Goal: Task Accomplishment & Management: Complete application form

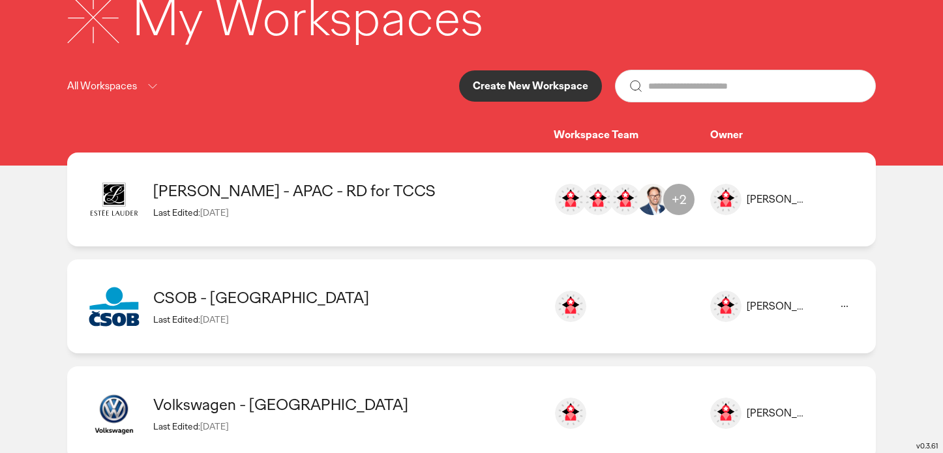
scroll to position [108, 0]
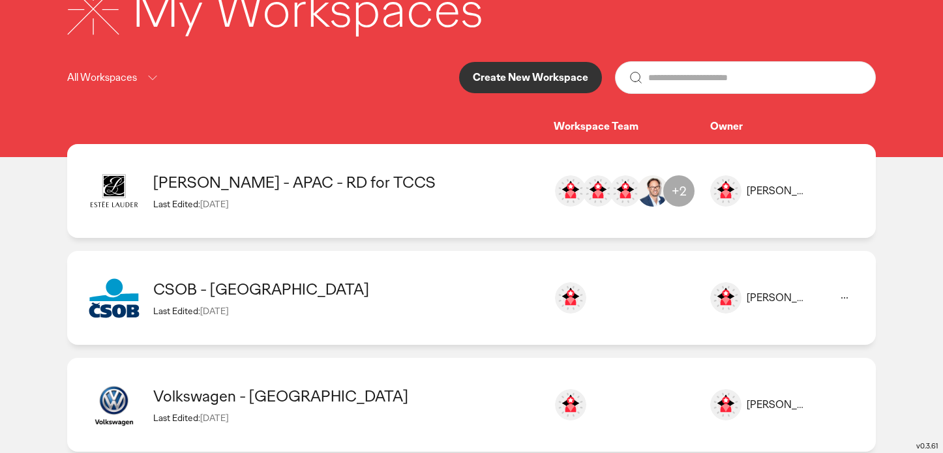
click at [851, 295] on icon at bounding box center [845, 298] width 16 height 16
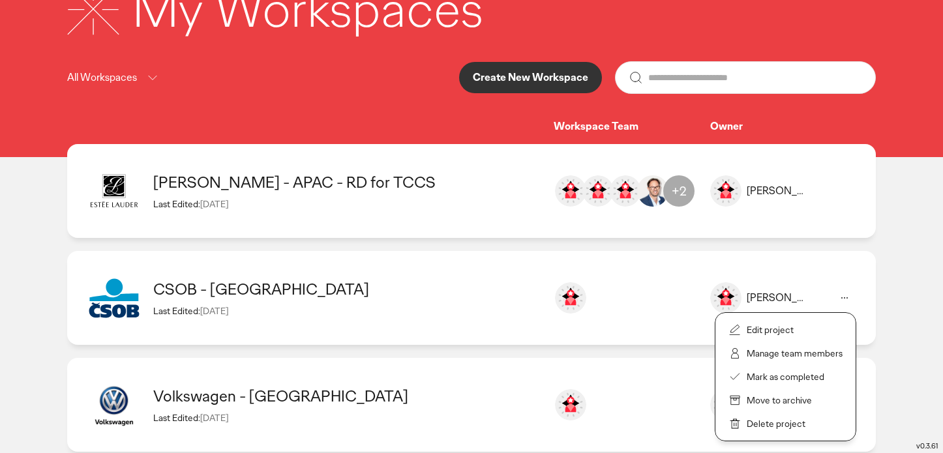
click at [804, 427] on li "Delete project" at bounding box center [785, 423] width 140 height 23
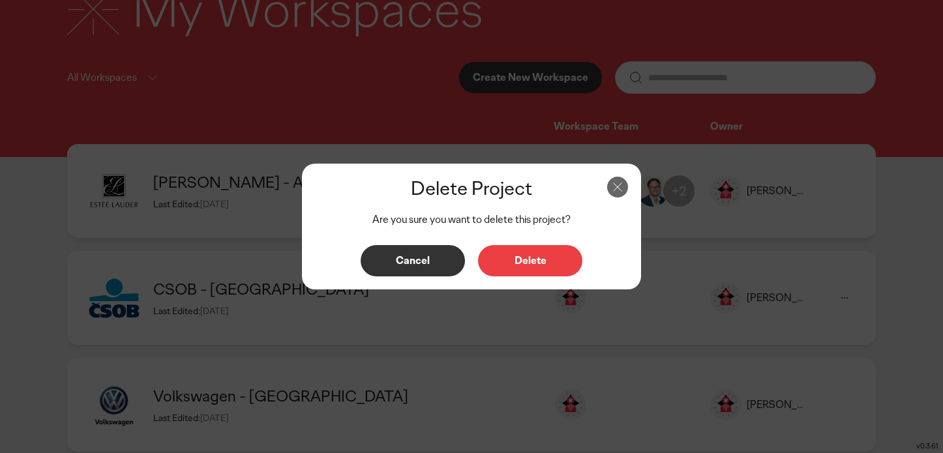
click at [552, 275] on button "Delete" at bounding box center [530, 260] width 104 height 31
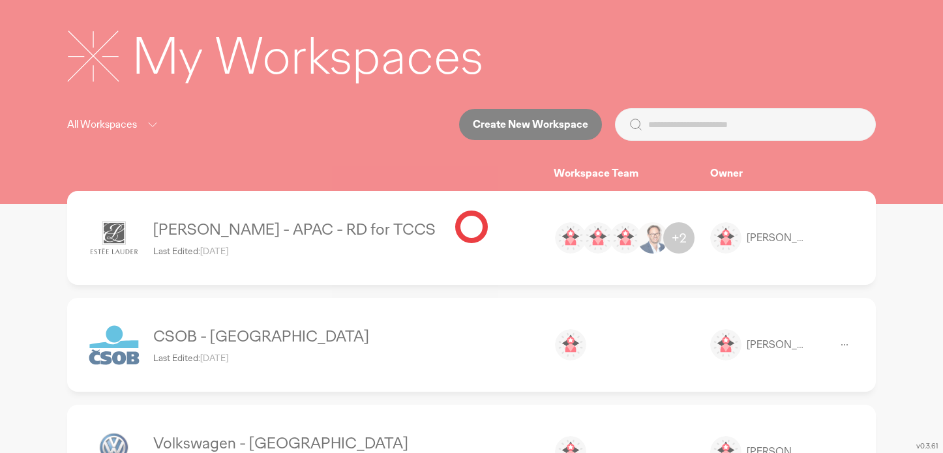
scroll to position [0, 0]
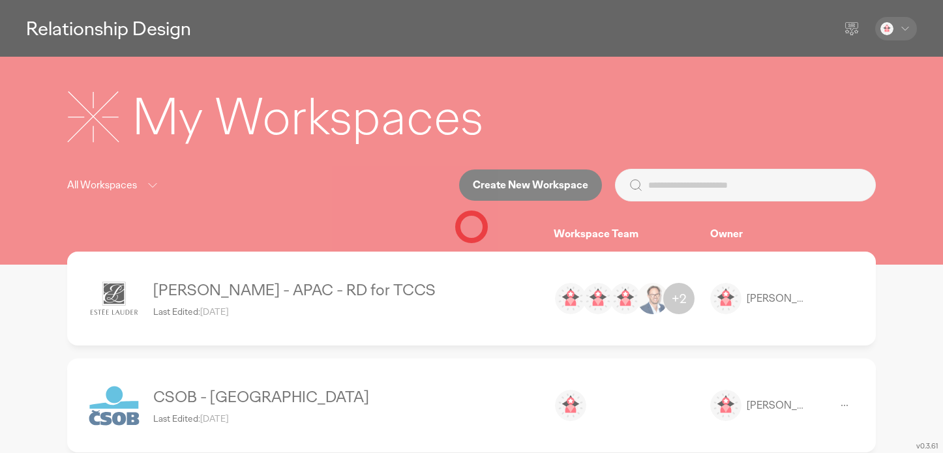
click at [541, 190] on div at bounding box center [471, 226] width 943 height 453
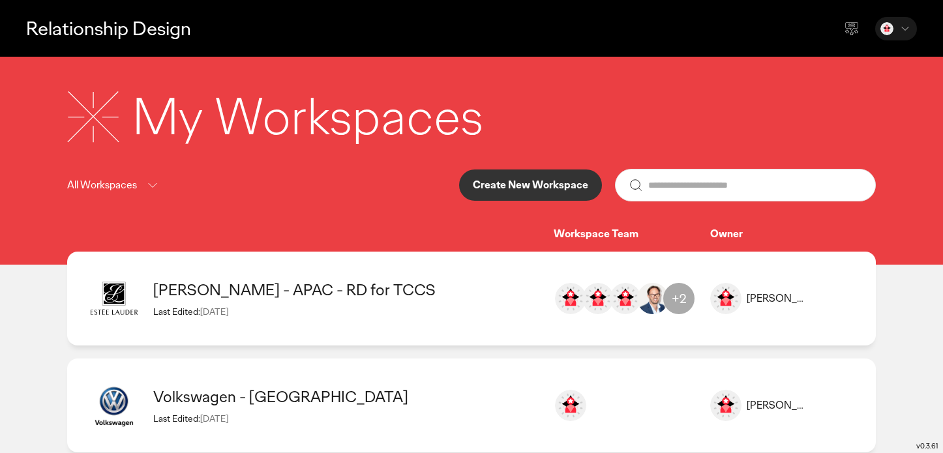
click at [520, 197] on button "Create New Workspace" at bounding box center [530, 185] width 143 height 31
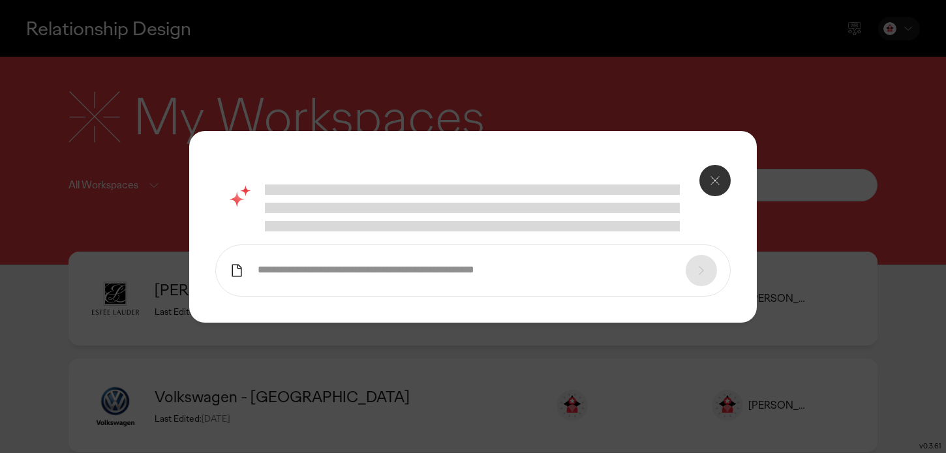
click at [501, 263] on input "text" at bounding box center [465, 270] width 415 height 14
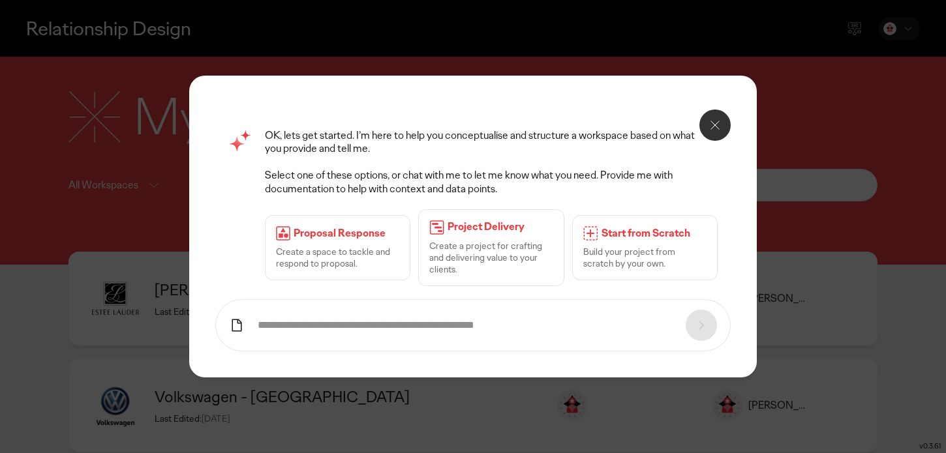
click at [239, 327] on icon at bounding box center [237, 326] width 16 height 16
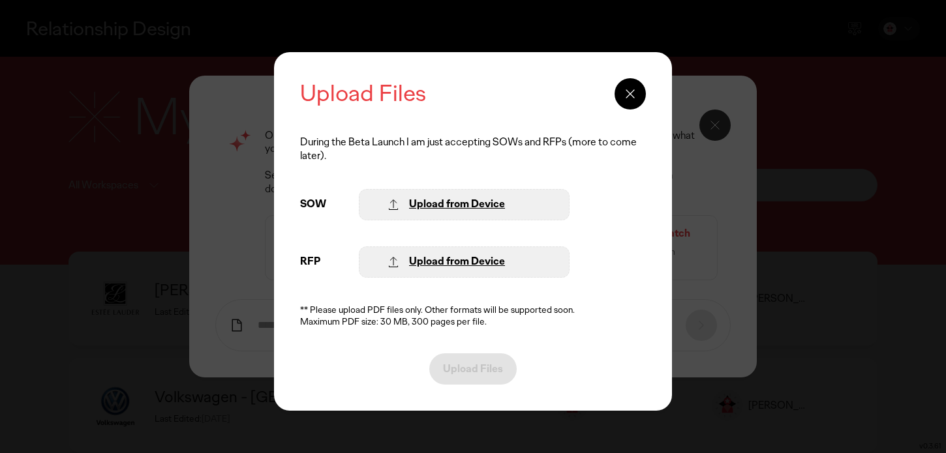
click at [417, 207] on div "Upload from Device" at bounding box center [457, 205] width 96 height 14
click at [479, 263] on div "Upload from Device" at bounding box center [457, 262] width 96 height 14
click at [433, 267] on div "Upload from Device" at bounding box center [457, 262] width 96 height 14
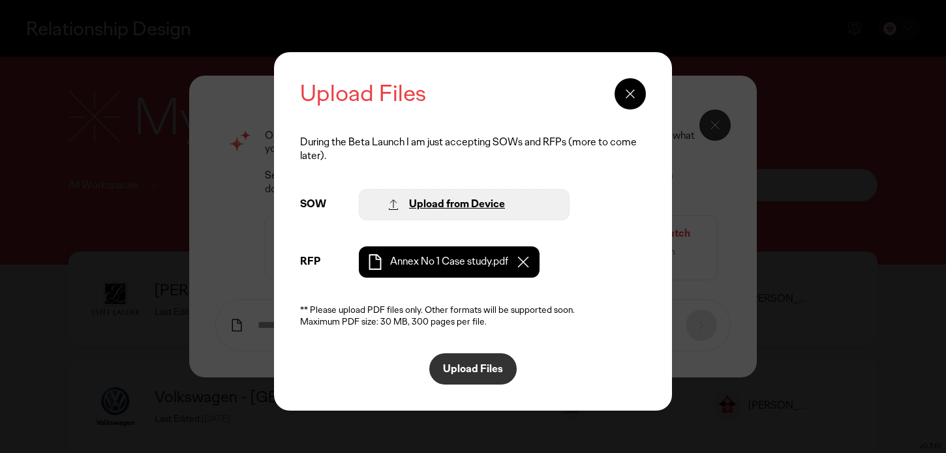
click at [467, 205] on div "Upload from Device" at bounding box center [457, 205] width 96 height 14
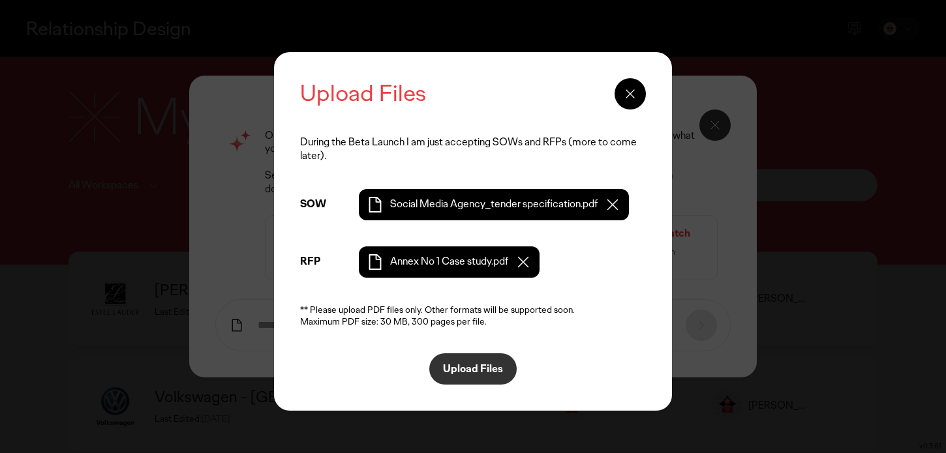
click at [481, 382] on button "Upload Files" at bounding box center [472, 369] width 87 height 31
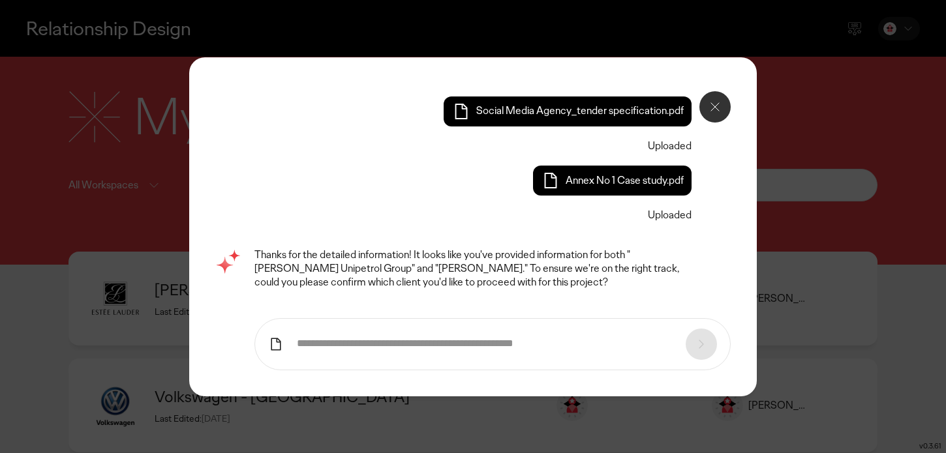
click at [586, 346] on input "text" at bounding box center [485, 344] width 376 height 14
click at [580, 342] on input "text" at bounding box center [485, 344] width 376 height 14
type input "*****"
click at [698, 344] on icon at bounding box center [701, 345] width 16 height 16
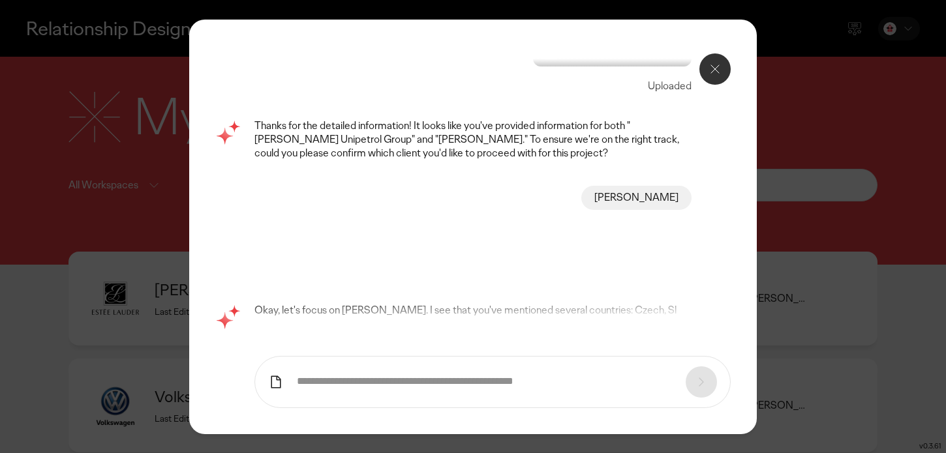
scroll to position [25, 0]
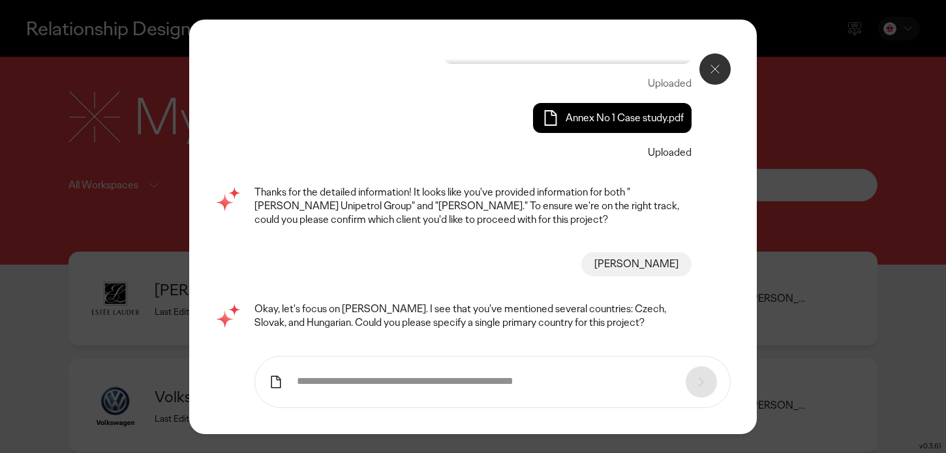
click at [595, 362] on form at bounding box center [492, 382] width 476 height 52
click at [592, 375] on input "text" at bounding box center [485, 382] width 376 height 14
type input "*"
type input "*****"
click at [704, 374] on icon at bounding box center [701, 382] width 16 height 16
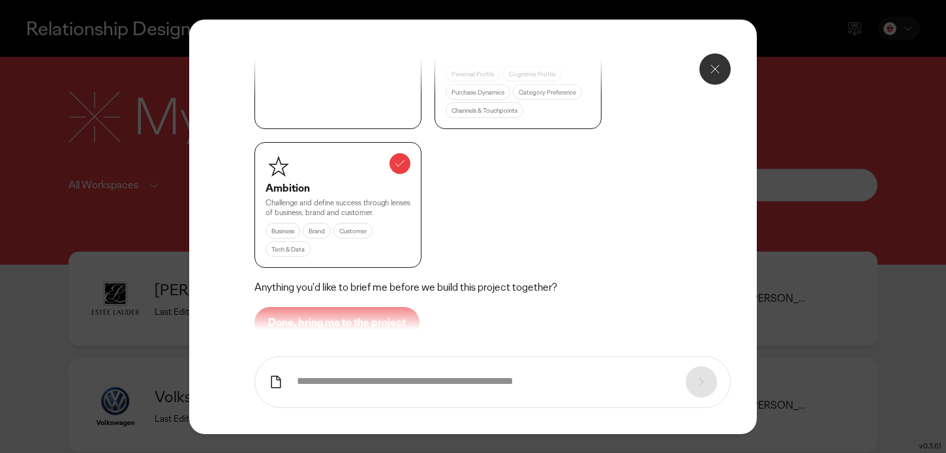
scroll to position [616, 0]
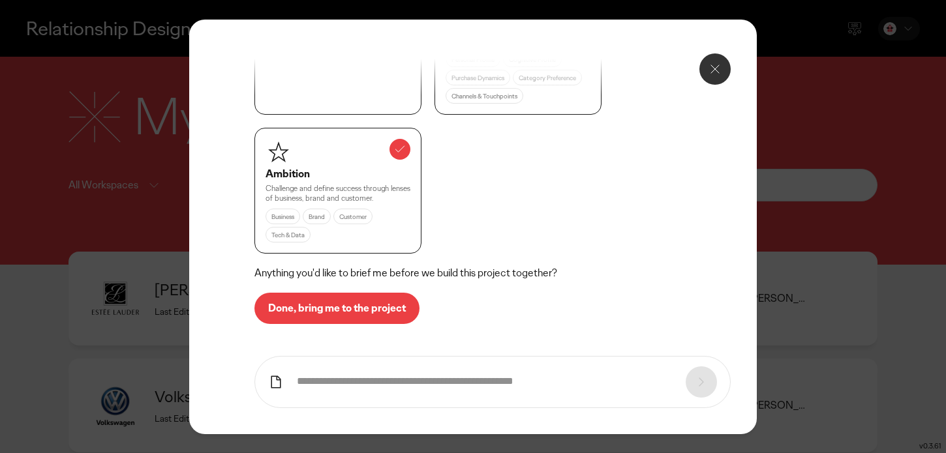
click at [316, 309] on p "Done, bring me to the project" at bounding box center [337, 308] width 138 height 10
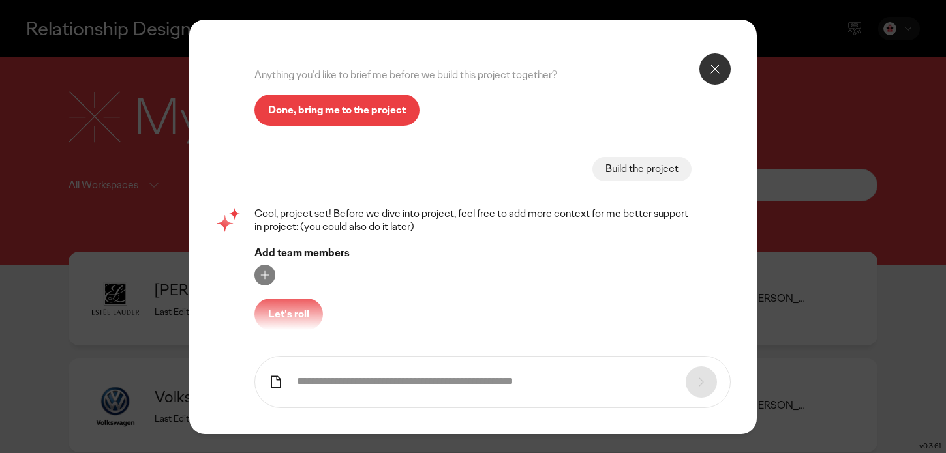
scroll to position [815, 0]
click at [261, 273] on icon at bounding box center [264, 275] width 13 height 13
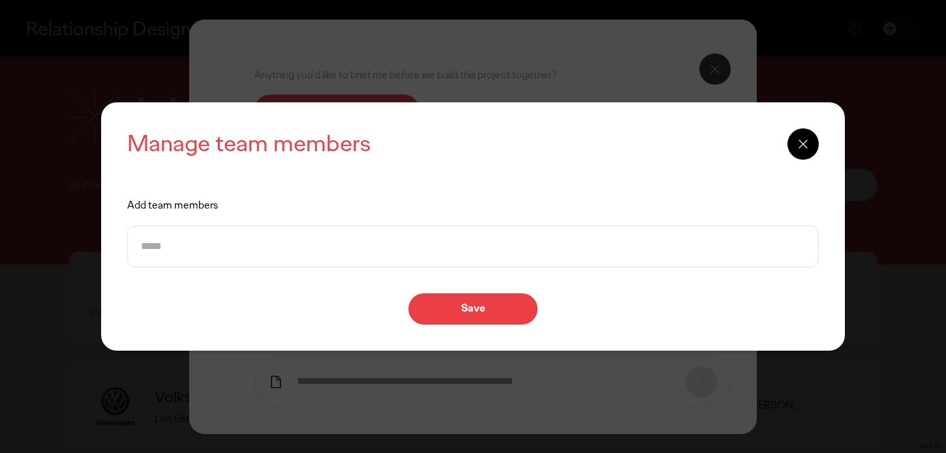
click at [331, 243] on input at bounding box center [472, 247] width 691 height 42
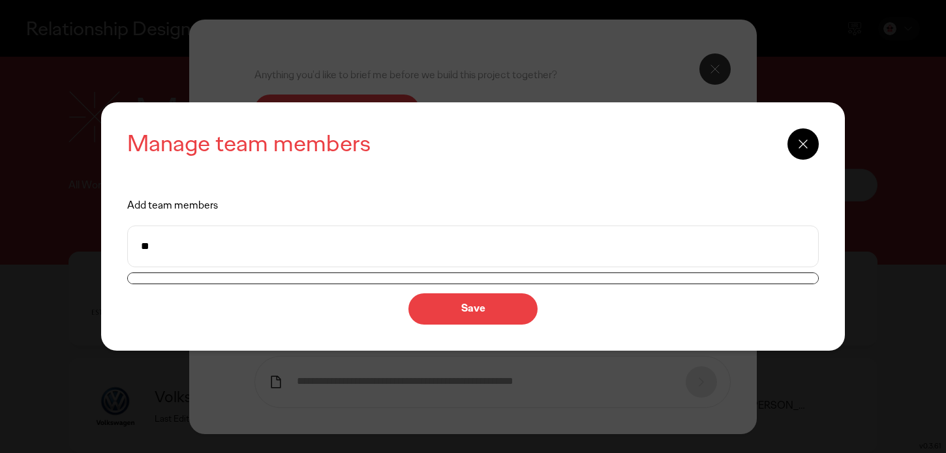
type input "*"
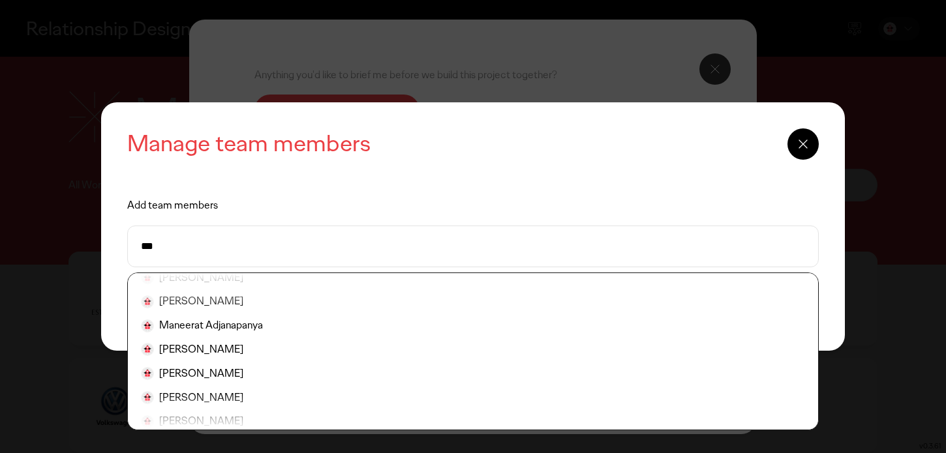
scroll to position [70, 0]
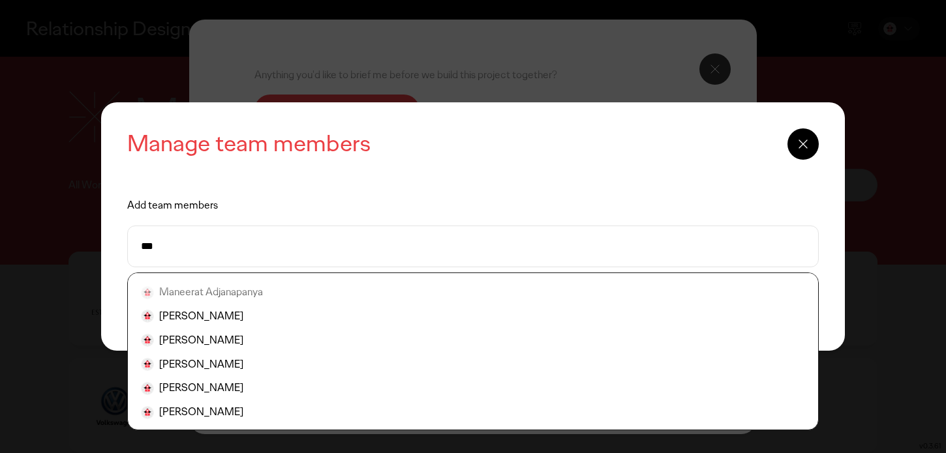
type input "***"
click at [796, 150] on icon at bounding box center [803, 144] width 16 height 16
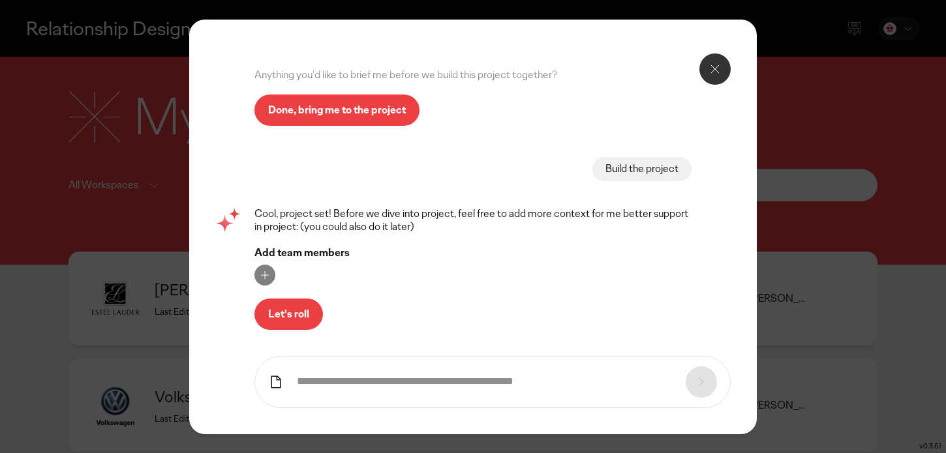
click at [286, 309] on p "Let's roll" at bounding box center [288, 314] width 41 height 10
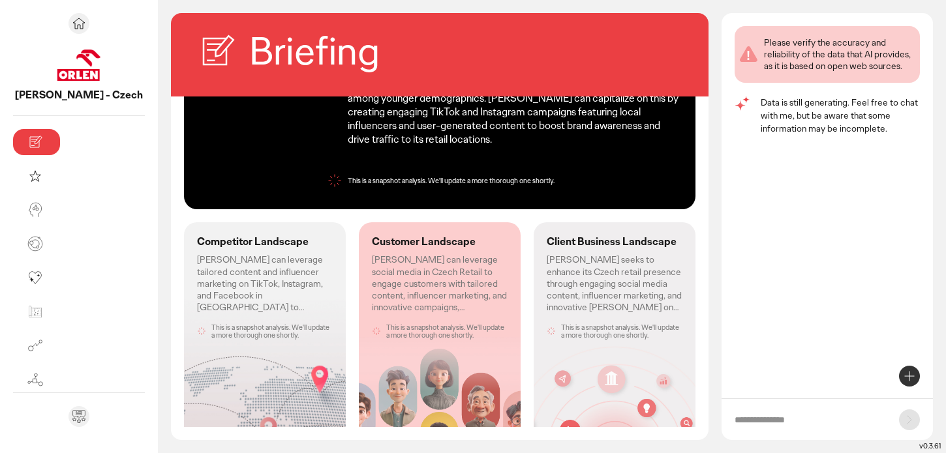
scroll to position [232, 0]
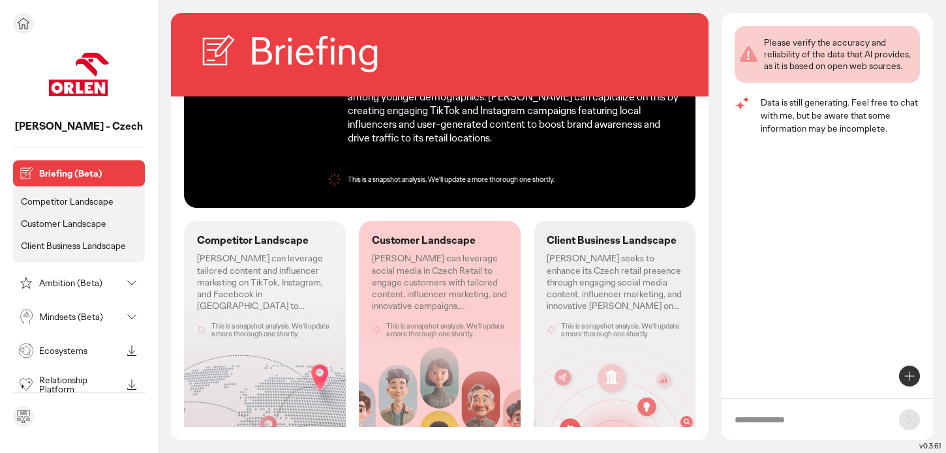
click at [55, 204] on p "Competitor Landscape" at bounding box center [67, 202] width 93 height 12
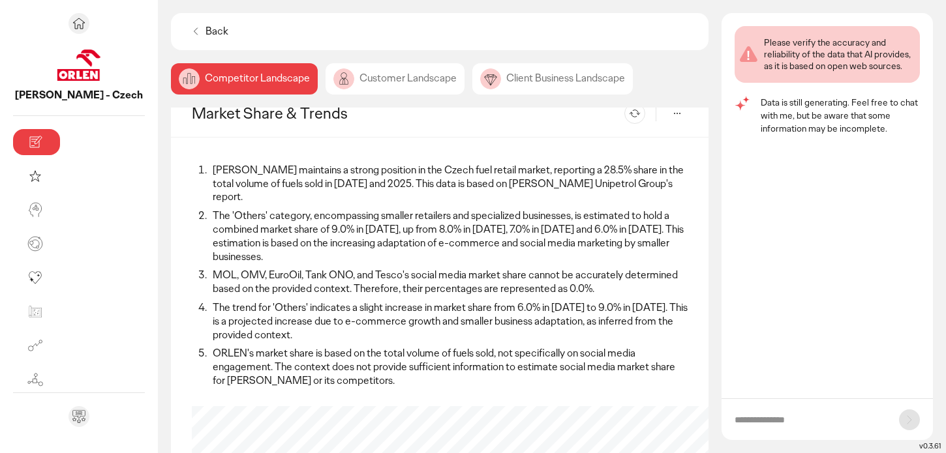
scroll to position [16, 0]
